Goal: Information Seeking & Learning: Understand process/instructions

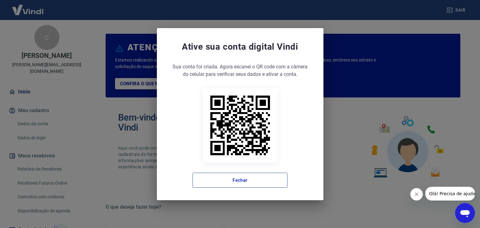
click at [232, 181] on button "Fechar" at bounding box center [240, 180] width 95 height 15
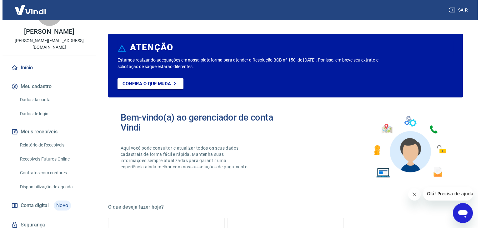
scroll to position [31, 0]
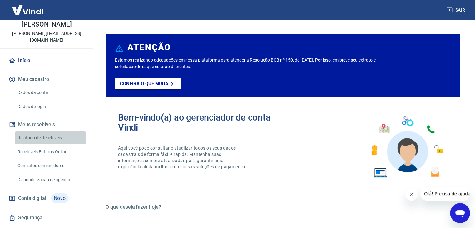
click at [54, 139] on link "Relatório de Recebíveis" at bounding box center [50, 138] width 71 height 13
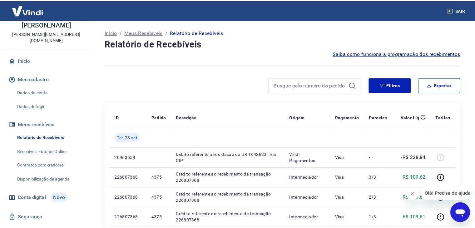
scroll to position [94, 0]
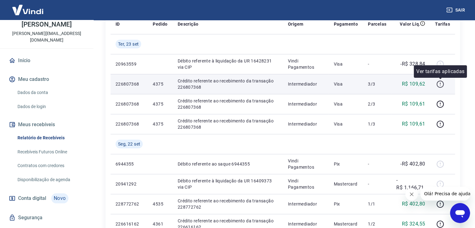
click at [445, 85] on button "button" at bounding box center [440, 84] width 10 height 10
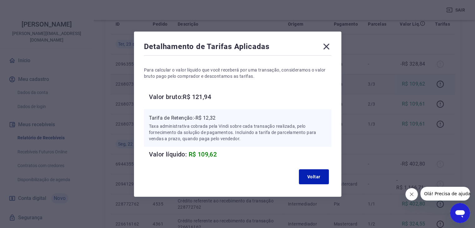
click at [327, 46] on icon at bounding box center [327, 47] width 10 height 10
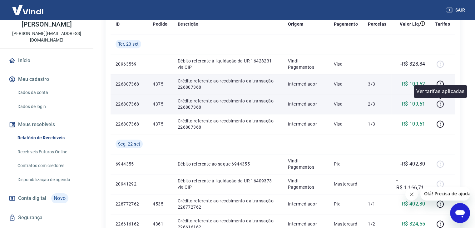
click at [441, 103] on icon "button" at bounding box center [440, 104] width 1 height 2
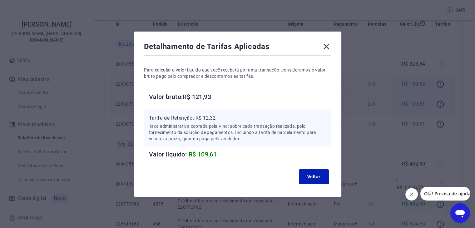
click at [443, 83] on div "Detalhamento de Tarifas Aplicadas Para calcular o valor líquido que você recebe…" at bounding box center [237, 114] width 475 height 228
click at [440, 85] on div "Detalhamento de Tarifas Aplicadas Para calcular o valor líquido que você recebe…" at bounding box center [237, 114] width 475 height 228
click at [328, 48] on icon at bounding box center [327, 47] width 10 height 10
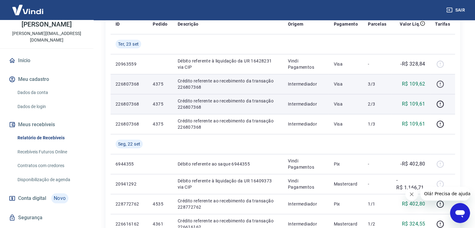
click at [438, 83] on icon "button" at bounding box center [441, 84] width 8 height 8
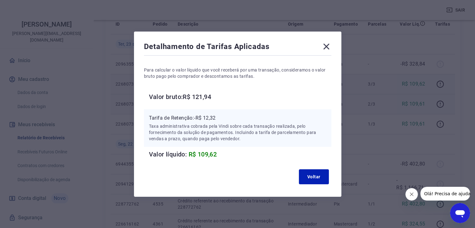
click at [329, 45] on icon at bounding box center [327, 47] width 10 height 10
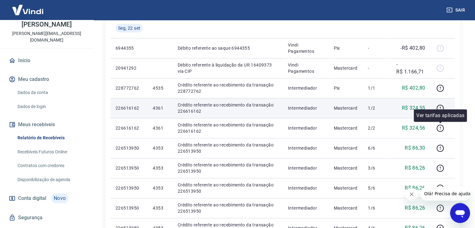
scroll to position [188, 0]
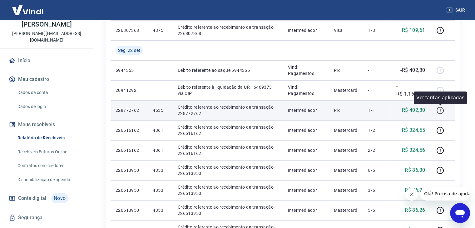
click at [443, 111] on icon "button" at bounding box center [441, 111] width 8 height 8
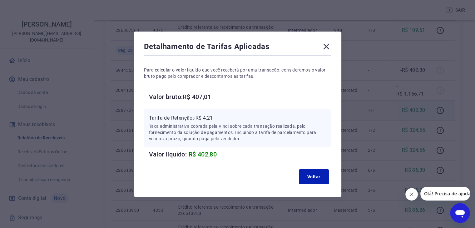
click at [329, 49] on icon at bounding box center [327, 47] width 10 height 10
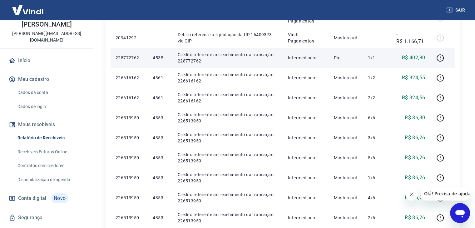
scroll to position [250, 0]
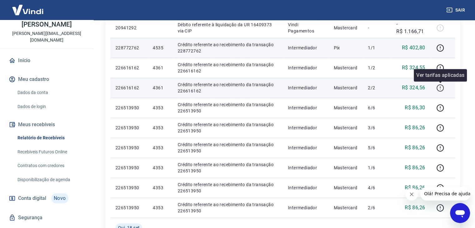
click at [441, 88] on icon "button" at bounding box center [440, 87] width 1 height 2
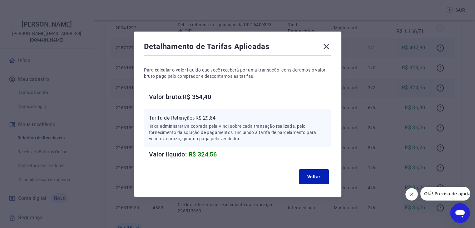
click at [195, 89] on div "Para calcular o valor líquido que você receberá por uma transação, consideramos…" at bounding box center [238, 108] width 188 height 103
click at [326, 44] on icon at bounding box center [327, 47] width 10 height 10
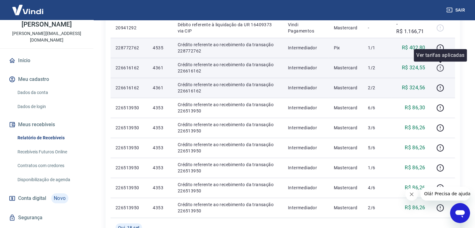
click at [441, 69] on icon "button" at bounding box center [440, 69] width 1 height 1
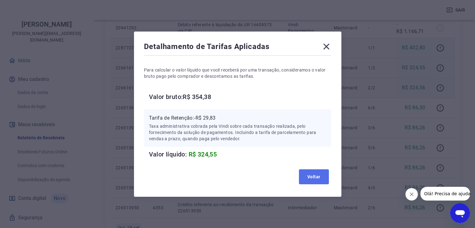
click at [316, 175] on button "Voltar" at bounding box center [314, 176] width 30 height 15
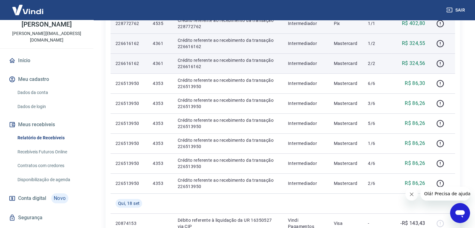
scroll to position [281, 0]
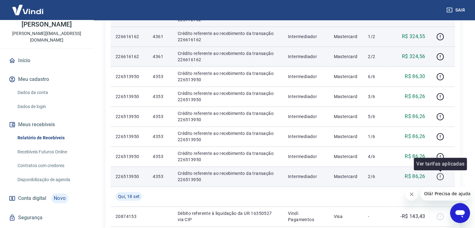
click at [440, 176] on icon "button" at bounding box center [441, 177] width 8 height 8
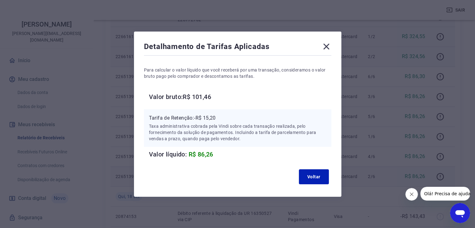
drag, startPoint x: 421, startPoint y: 95, endPoint x: 406, endPoint y: 95, distance: 15.0
click at [421, 95] on div "Detalhamento de Tarifas Aplicadas Para calcular o valor líquido que você recebe…" at bounding box center [237, 114] width 475 height 228
click at [311, 176] on button "Voltar" at bounding box center [314, 176] width 30 height 15
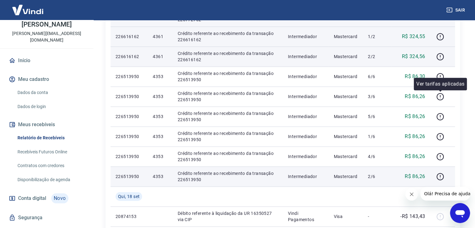
click at [438, 79] on div "Ver tarifas aplicadas" at bounding box center [440, 84] width 53 height 13
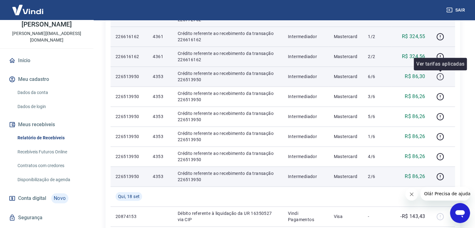
click at [440, 77] on icon "button" at bounding box center [441, 77] width 8 height 8
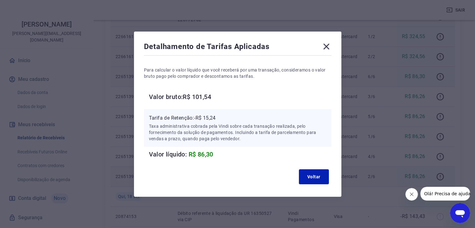
click at [331, 47] on icon at bounding box center [327, 47] width 10 height 10
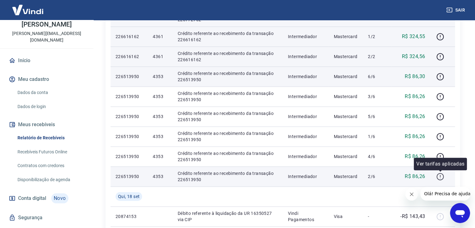
click at [441, 180] on icon "button" at bounding box center [440, 176] width 7 height 7
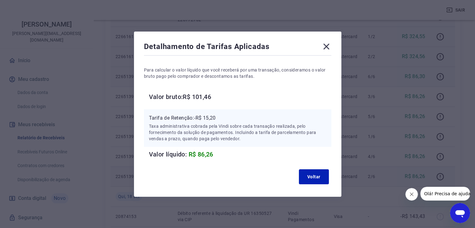
click at [461, 104] on div "Detalhamento de Tarifas Aplicadas Para calcular o valor líquido que você recebe…" at bounding box center [237, 114] width 475 height 228
click at [443, 78] on div "Detalhamento de Tarifas Aplicadas Para calcular o valor líquido que você recebe…" at bounding box center [237, 114] width 475 height 228
click at [328, 45] on icon at bounding box center [327, 47] width 10 height 10
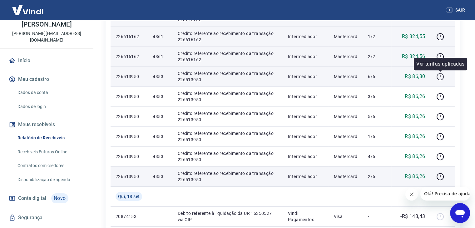
click at [441, 74] on icon "button" at bounding box center [441, 77] width 8 height 8
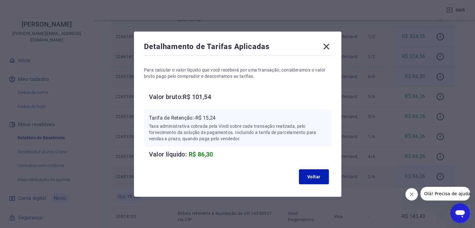
click at [332, 46] on icon at bounding box center [327, 47] width 10 height 10
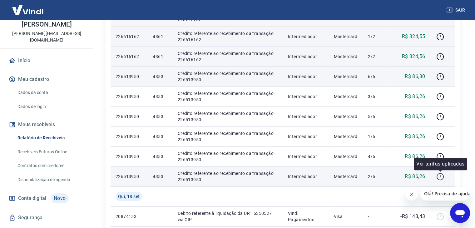
click at [437, 178] on icon "button" at bounding box center [441, 177] width 8 height 8
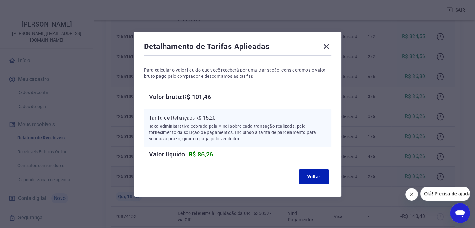
click at [407, 90] on div "Detalhamento de Tarifas Aplicadas Para calcular o valor líquido que você recebe…" at bounding box center [237, 114] width 475 height 228
click at [331, 48] on icon at bounding box center [327, 47] width 10 height 10
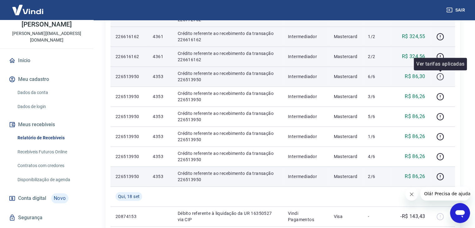
click at [439, 77] on icon "button" at bounding box center [441, 77] width 8 height 8
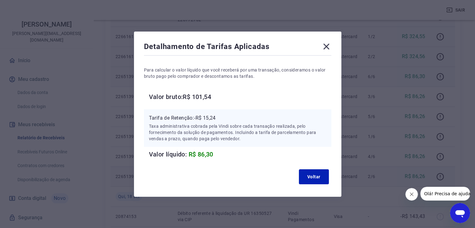
click at [328, 48] on icon at bounding box center [327, 47] width 10 height 10
